Goal: Check status: Check status

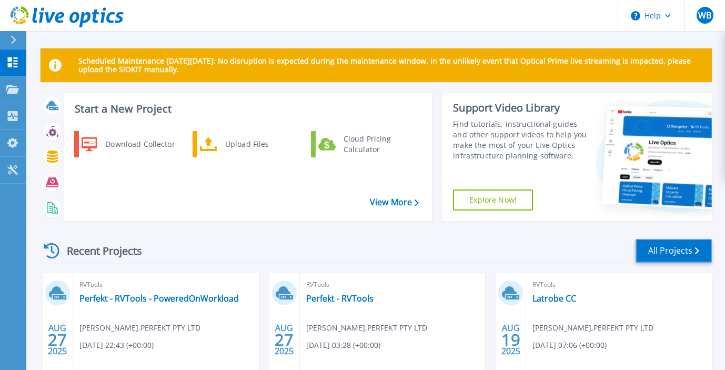
click at [685, 253] on link "All Projects" at bounding box center [673, 251] width 76 height 24
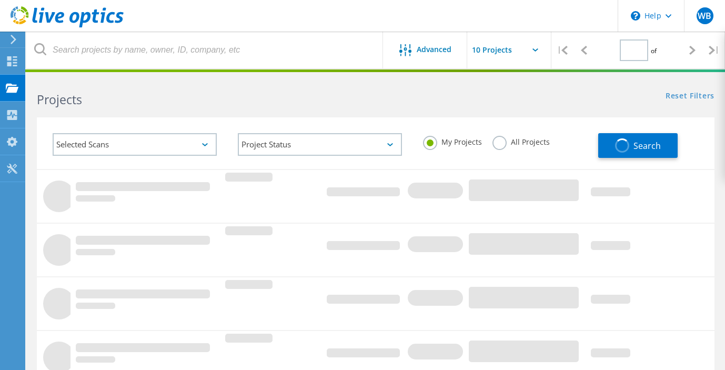
type input "1"
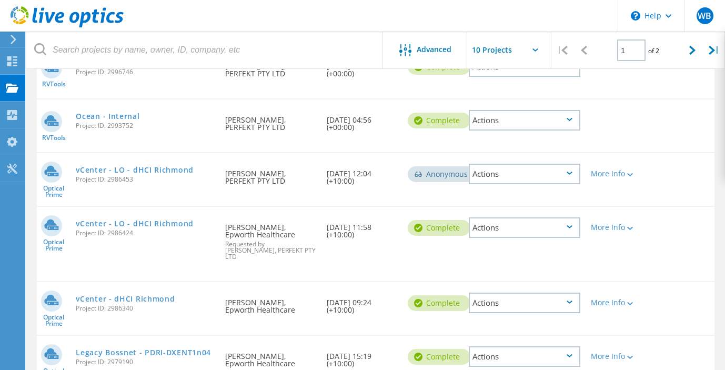
scroll to position [364, 0]
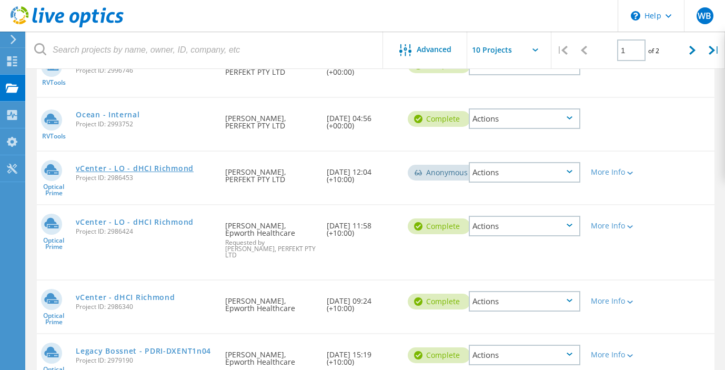
click at [163, 166] on link "vCenter - LO - dHCI Richmond" at bounding box center [135, 168] width 118 height 7
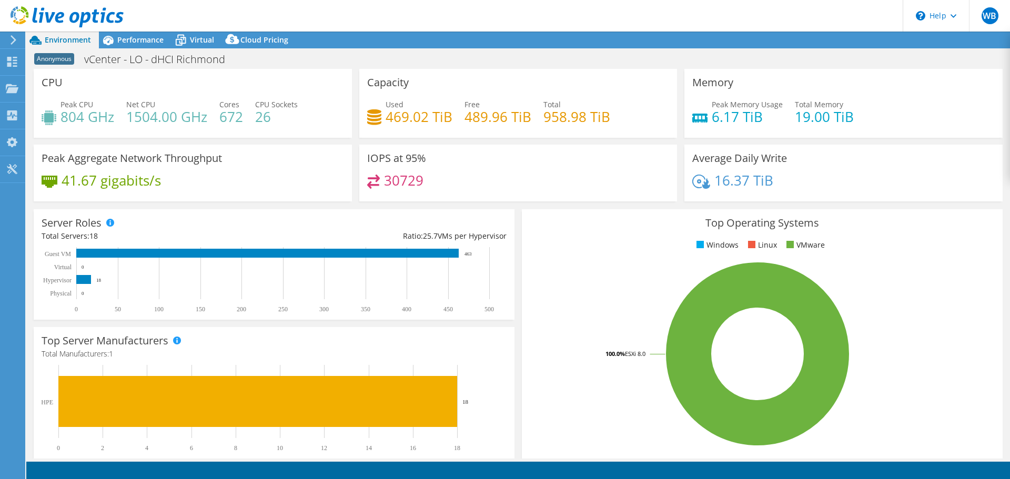
select select "USD"
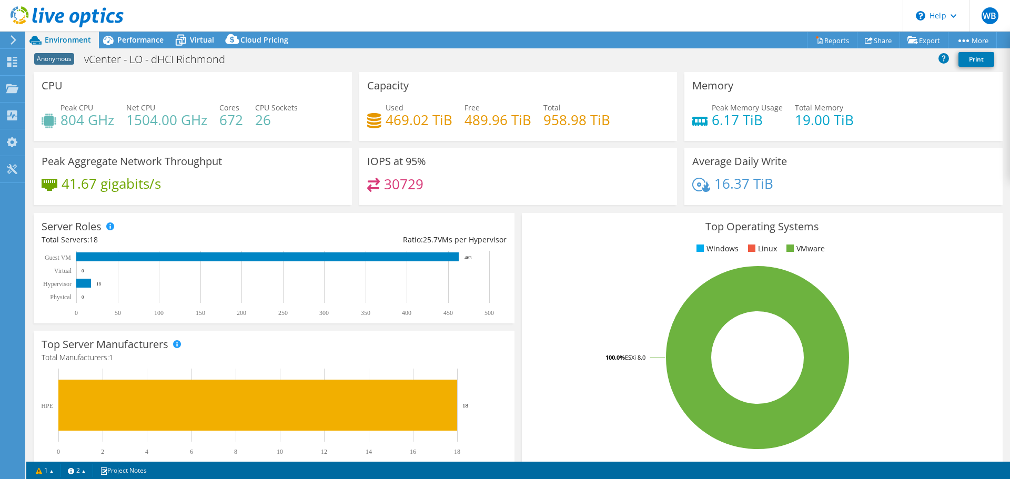
click at [495, 54] on div "Anonymous vCenter - LO - dHCI [GEOGRAPHIC_DATA] Print" at bounding box center [517, 58] width 983 height 19
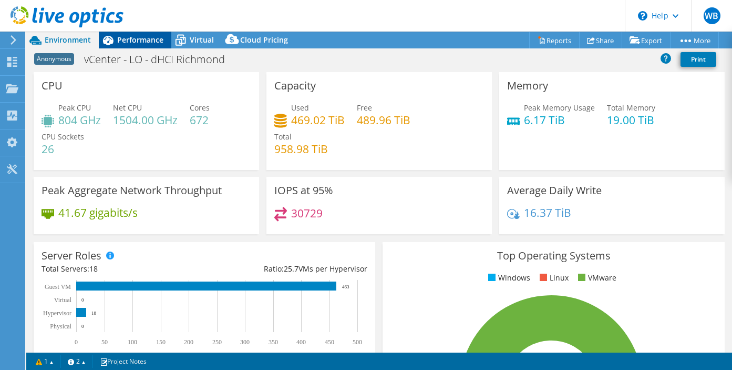
click at [139, 36] on span "Performance" at bounding box center [140, 40] width 46 height 10
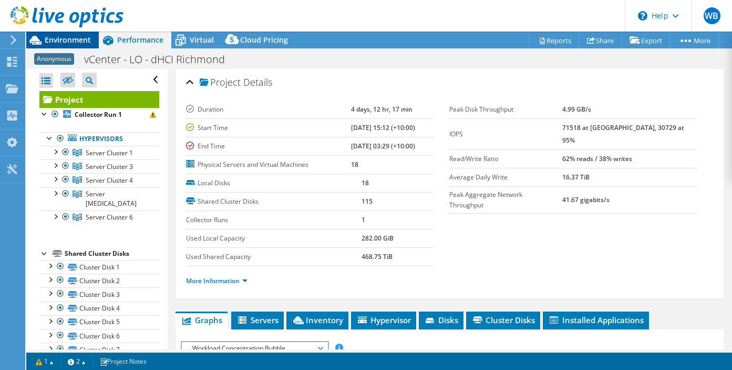
click at [68, 36] on span "Environment" at bounding box center [68, 40] width 46 height 10
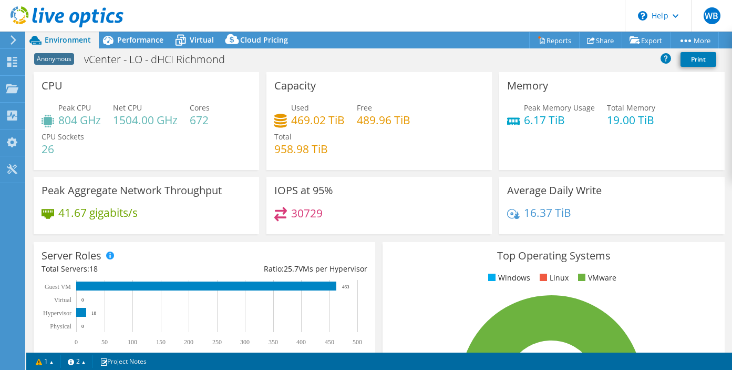
click at [12, 38] on icon at bounding box center [13, 39] width 8 height 9
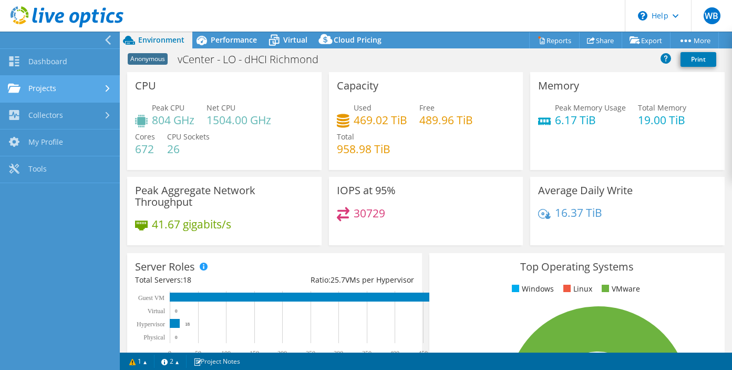
click at [69, 90] on link "Projects" at bounding box center [60, 89] width 120 height 27
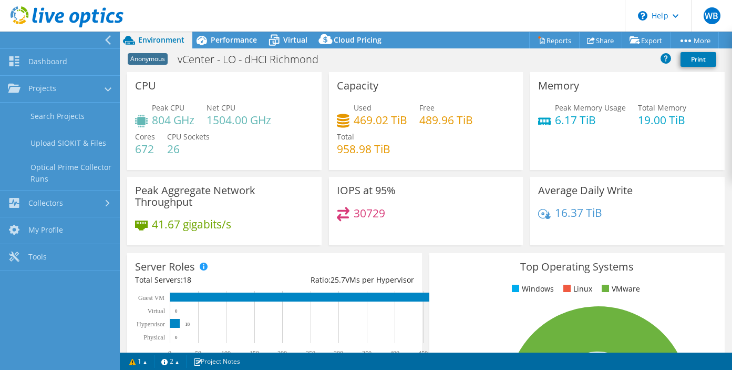
click at [206, 9] on header "WB End User [PERSON_NAME] [PERSON_NAME][EMAIL_ADDRESS][PERSON_NAME][DOMAIN_NAME…" at bounding box center [366, 16] width 732 height 32
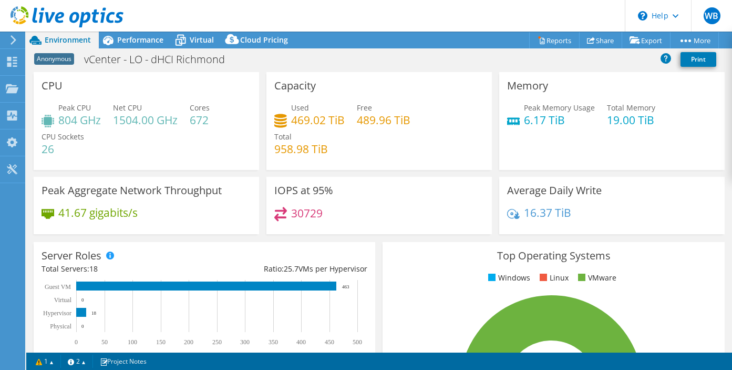
click at [12, 39] on icon at bounding box center [13, 39] width 8 height 9
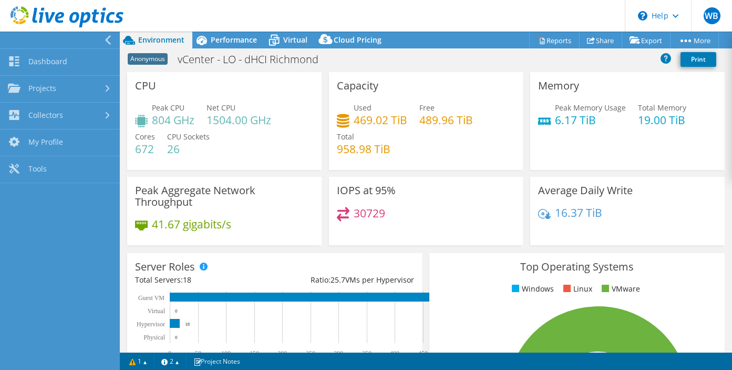
click at [249, 8] on header "WB End User [PERSON_NAME] [PERSON_NAME][EMAIL_ADDRESS][PERSON_NAME][DOMAIN_NAME…" at bounding box center [366, 16] width 732 height 32
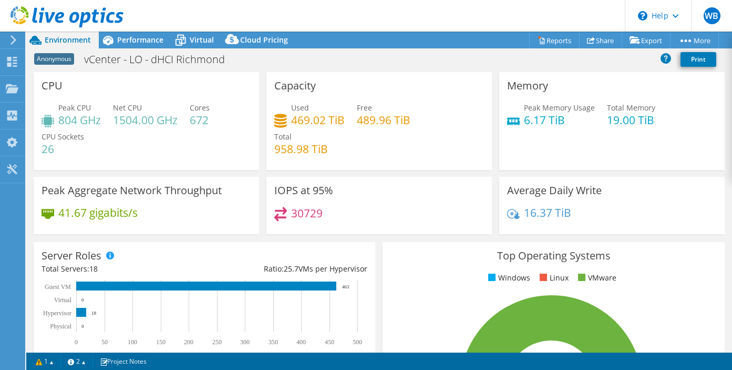
click at [288, 60] on div "Anonymous vCenter - LO - dHCI [GEOGRAPHIC_DATA] Print" at bounding box center [379, 58] width 706 height 19
click at [67, 42] on span "Environment" at bounding box center [68, 40] width 46 height 10
click at [371, 12] on header "WB End User [PERSON_NAME] [PERSON_NAME][EMAIL_ADDRESS][PERSON_NAME][DOMAIN_NAME…" at bounding box center [366, 16] width 732 height 32
click at [64, 14] on icon at bounding box center [67, 17] width 113 height 22
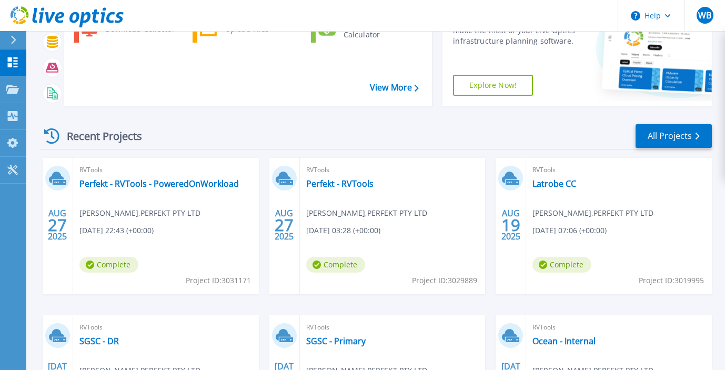
scroll to position [99, 0]
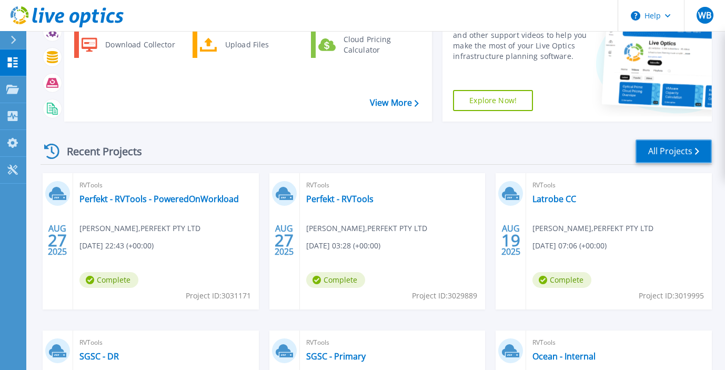
click at [666, 151] on link "All Projects" at bounding box center [673, 151] width 76 height 24
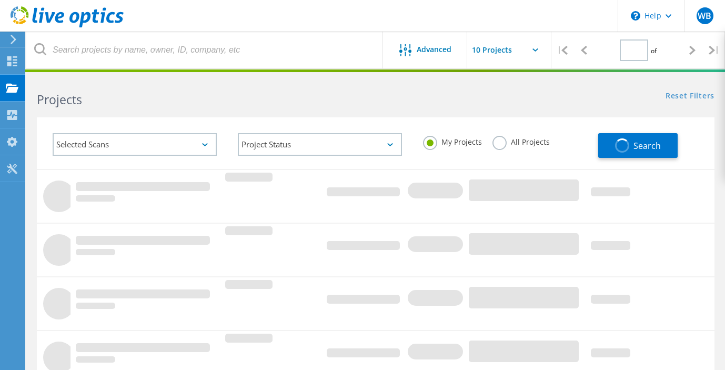
type input "1"
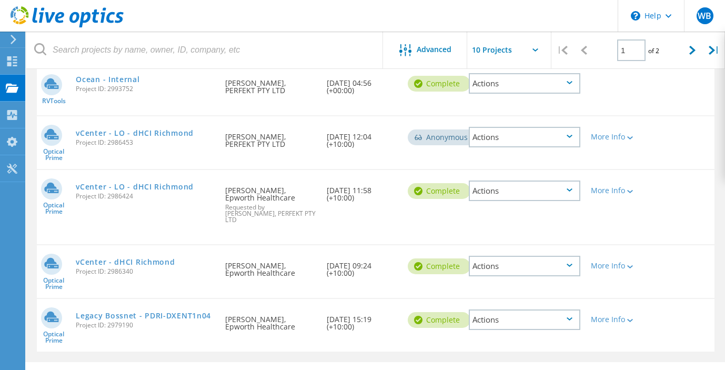
scroll to position [417, 0]
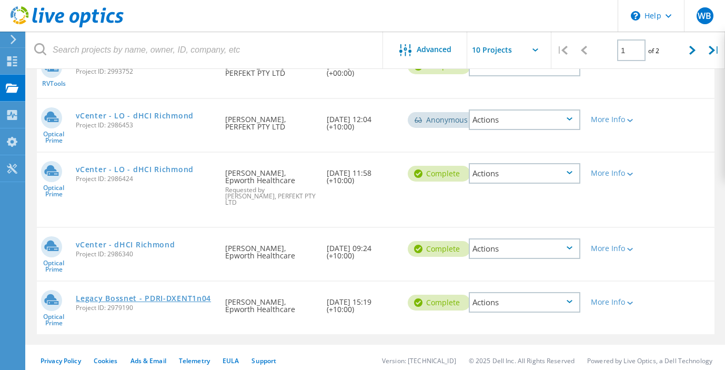
click at [166, 294] on link "Legacy Bossnet - PDRI-DXENT1n04" at bounding box center [143, 297] width 135 height 7
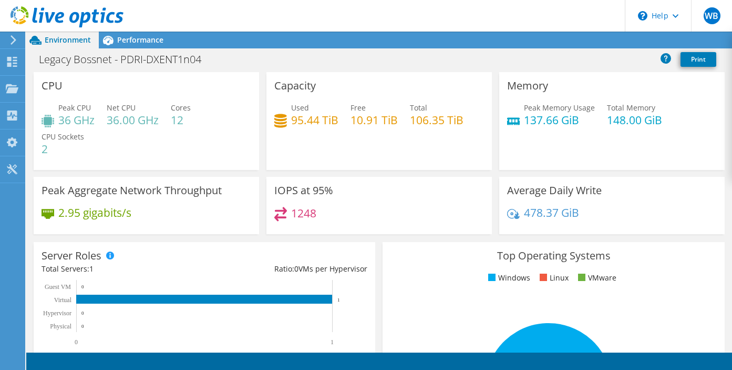
click at [379, 21] on header "WB End User [PERSON_NAME] [PERSON_NAME][EMAIL_ADDRESS][PERSON_NAME][DOMAIN_NAME…" at bounding box center [366, 16] width 732 height 32
click at [372, 162] on div "Capacity Used 95.44 TiB Free 10.91 TiB Total 106.35 TiB" at bounding box center [380, 121] width 226 height 98
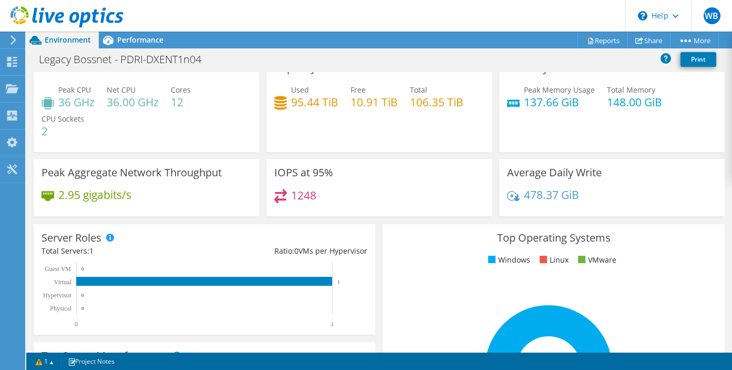
scroll to position [0, 0]
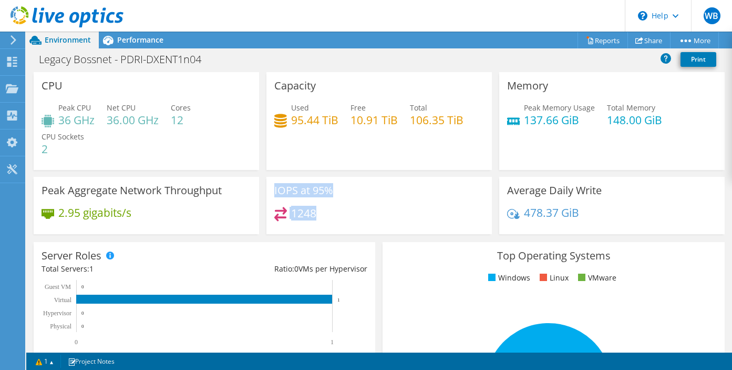
drag, startPoint x: 348, startPoint y: 213, endPoint x: 263, endPoint y: 183, distance: 90.3
click at [263, 184] on div "IOPS at 95% 1248" at bounding box center [379, 205] width 233 height 57
click at [379, 190] on div "IOPS at 95% 1248" at bounding box center [380, 205] width 226 height 57
